Goal: Information Seeking & Learning: Learn about a topic

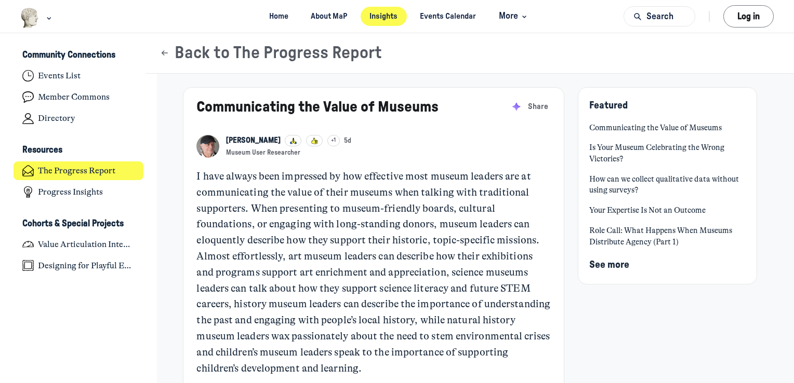
scroll to position [2891, 2041]
click at [439, 254] on p "I have always been impressed by how effective most museum leaders are at commun…" at bounding box center [373, 273] width 354 height 208
click at [396, 261] on p "I have always been impressed by how effective most museum leaders are at commun…" at bounding box center [373, 273] width 354 height 208
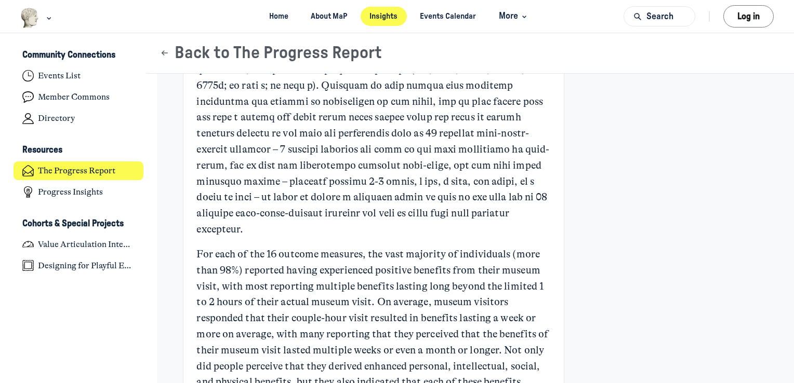
scroll to position [1628, 0]
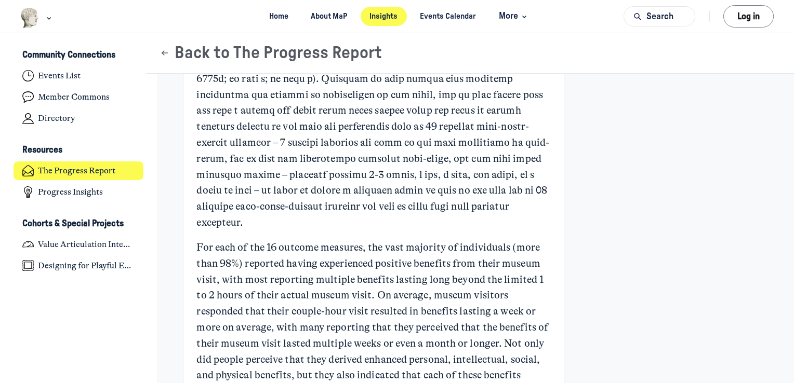
click at [272, 311] on p "For each of the 16 outcome measures, the vast majority of individuals (more tha…" at bounding box center [373, 352] width 354 height 224
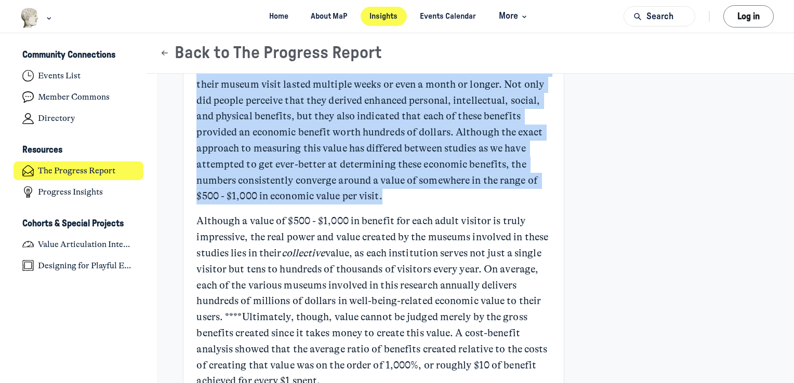
scroll to position [1888, 0]
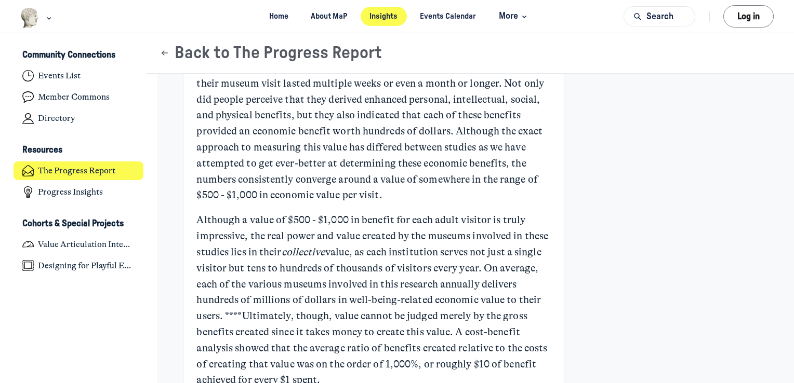
click at [231, 289] on p "Although a value of $500 - $1,000 in benefit for each adult visitor is truly im…" at bounding box center [373, 300] width 354 height 176
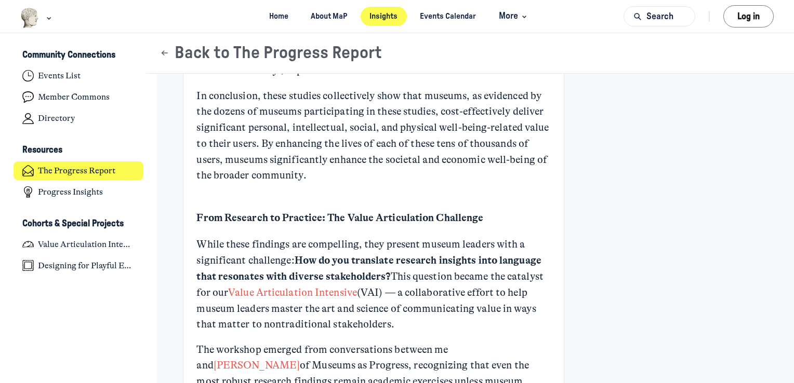
scroll to position [2198, 0]
click at [291, 176] on p "In conclusion, these studies collectively show that museums, as evidenced by th…" at bounding box center [373, 136] width 354 height 96
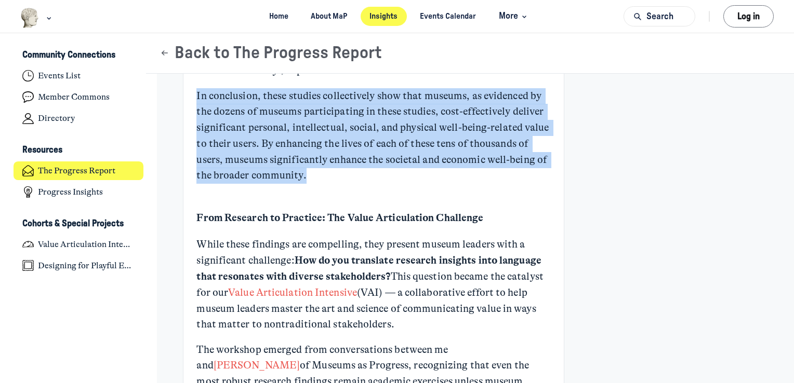
click at [291, 176] on p "In conclusion, these studies collectively show that museums, as evidenced by th…" at bounding box center [373, 136] width 354 height 96
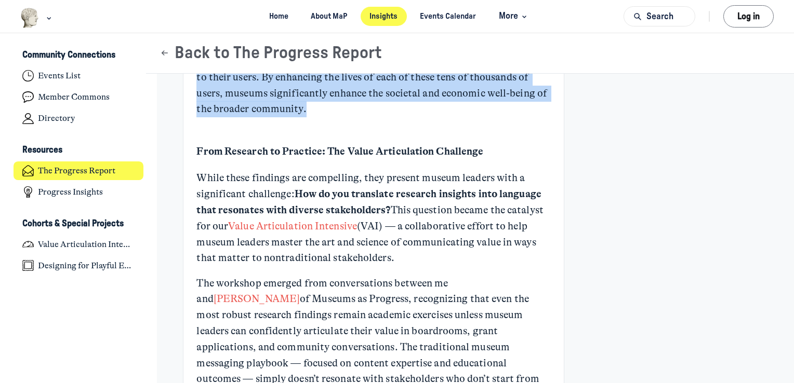
scroll to position [2265, 0]
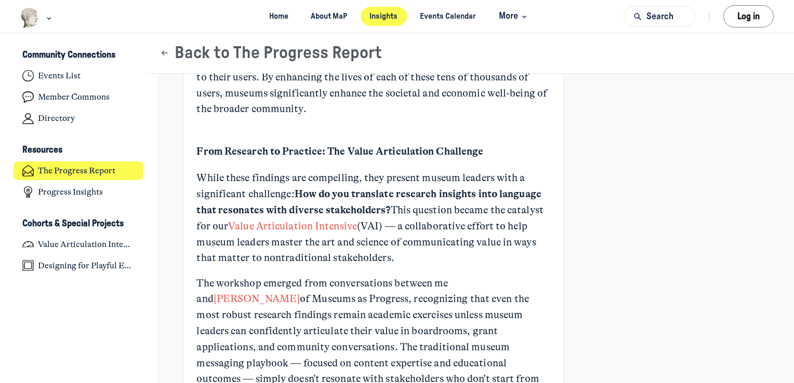
click at [291, 176] on p "While these findings are compelling, they present museum leaders with a signifi…" at bounding box center [373, 218] width 354 height 96
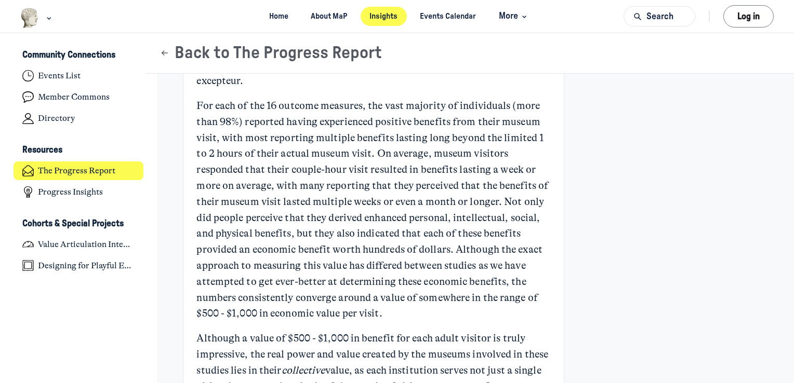
scroll to position [1770, 0]
